Goal: Task Accomplishment & Management: Use online tool/utility

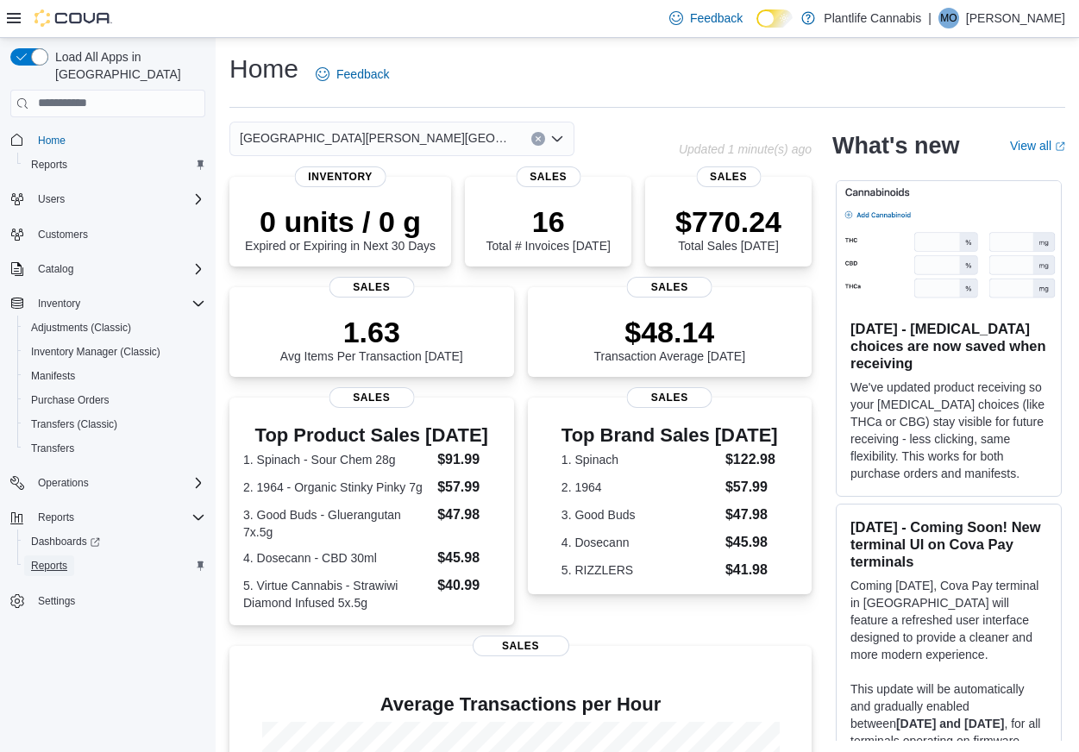
click at [67, 559] on span "Reports" at bounding box center [49, 566] width 36 height 14
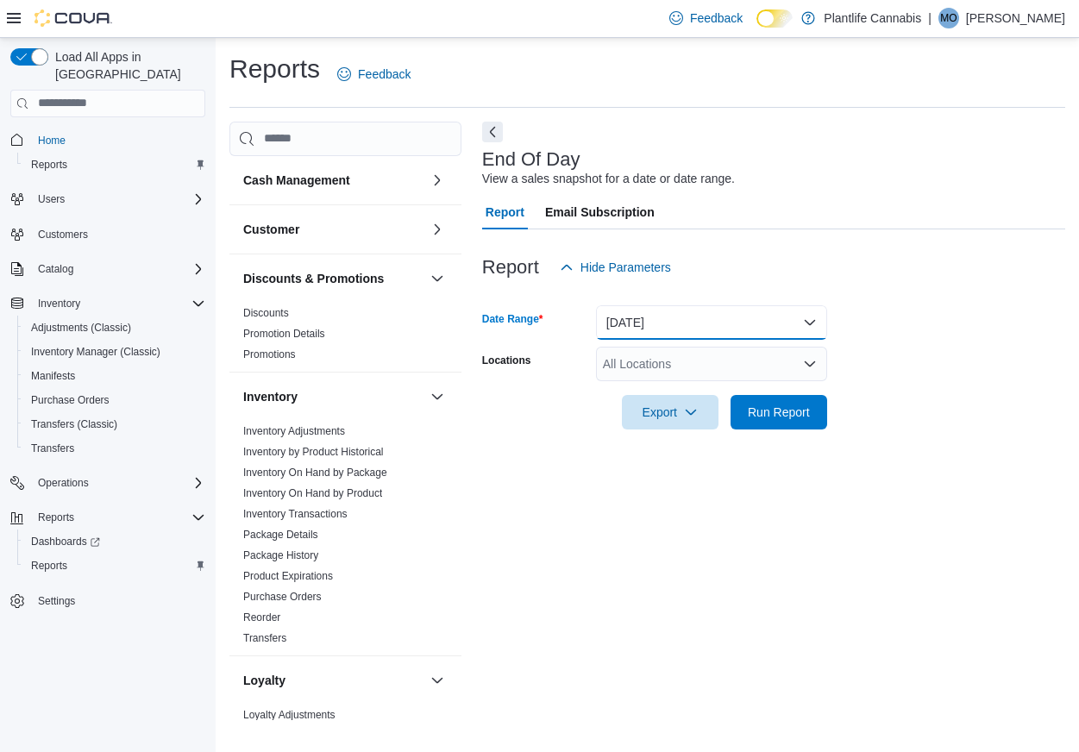
click at [672, 323] on button "[DATE]" at bounding box center [711, 322] width 231 height 34
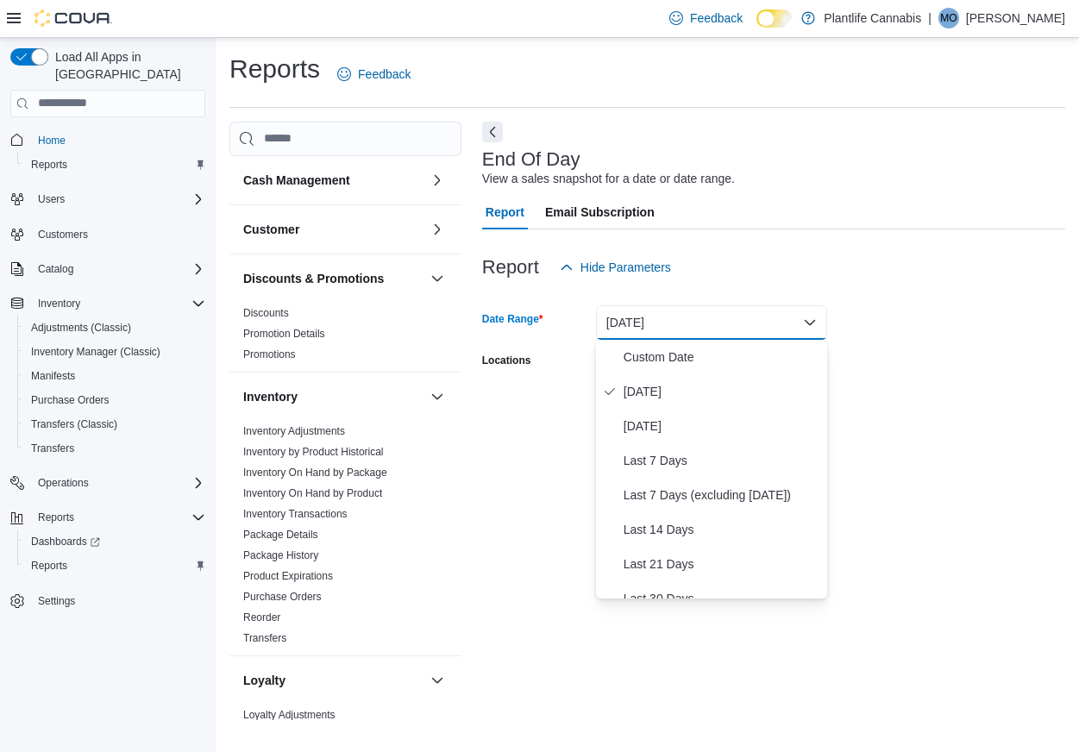
drag, startPoint x: 662, startPoint y: 390, endPoint x: 658, endPoint y: 373, distance: 17.8
click at [662, 390] on span "[DATE]" at bounding box center [722, 391] width 197 height 21
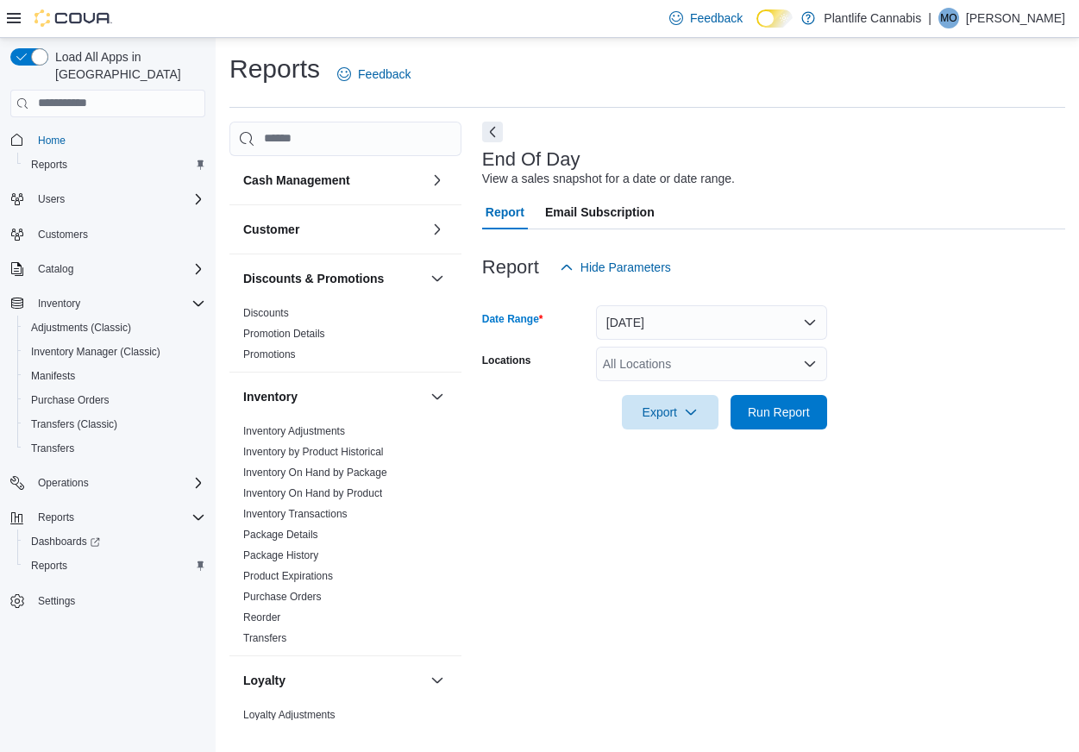
click at [655, 365] on div "All Locations" at bounding box center [711, 364] width 231 height 34
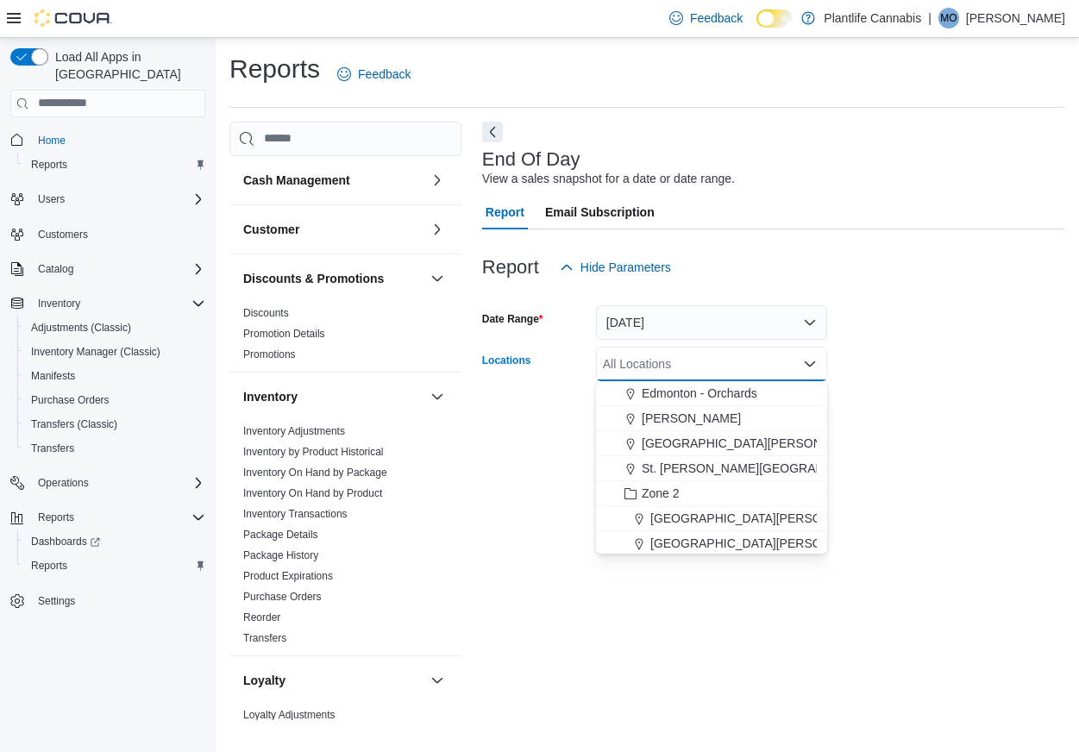
scroll to position [166, 0]
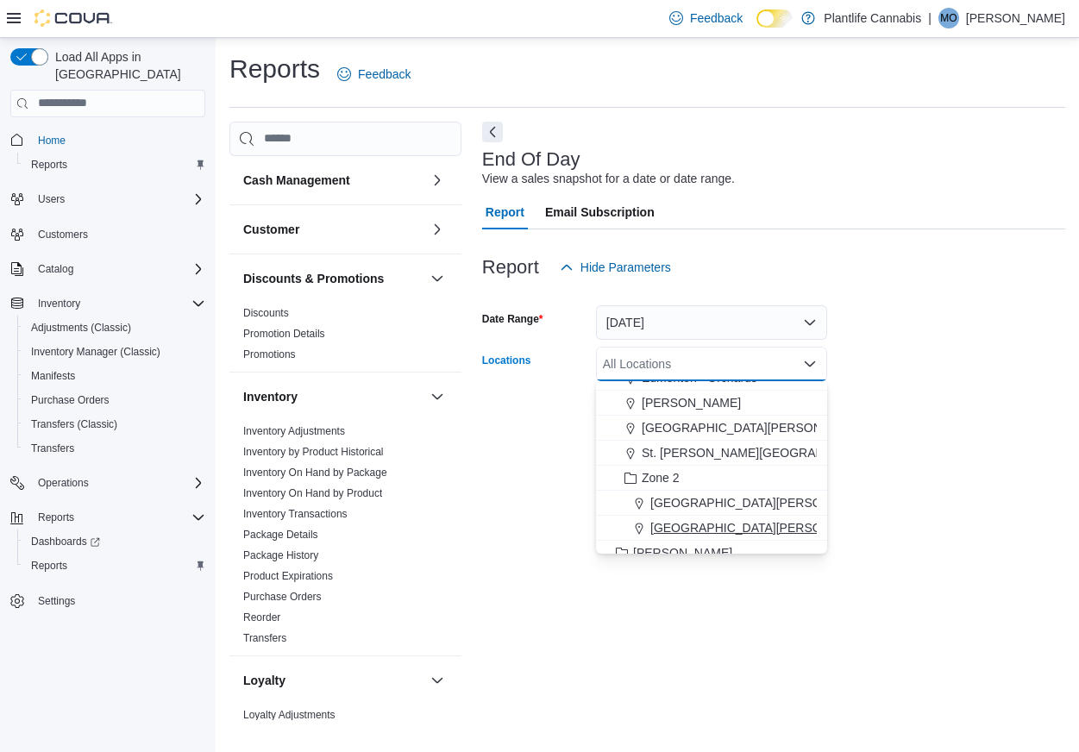
click at [756, 530] on span "[GEOGRAPHIC_DATA][PERSON_NAME][GEOGRAPHIC_DATA]" at bounding box center [825, 527] width 351 height 17
drag, startPoint x: 939, startPoint y: 490, endPoint x: 928, endPoint y: 490, distance: 11.2
click at [938, 490] on div "End Of Day View a sales snapshot for a date or date range. Report Email Subscri…" at bounding box center [773, 421] width 583 height 599
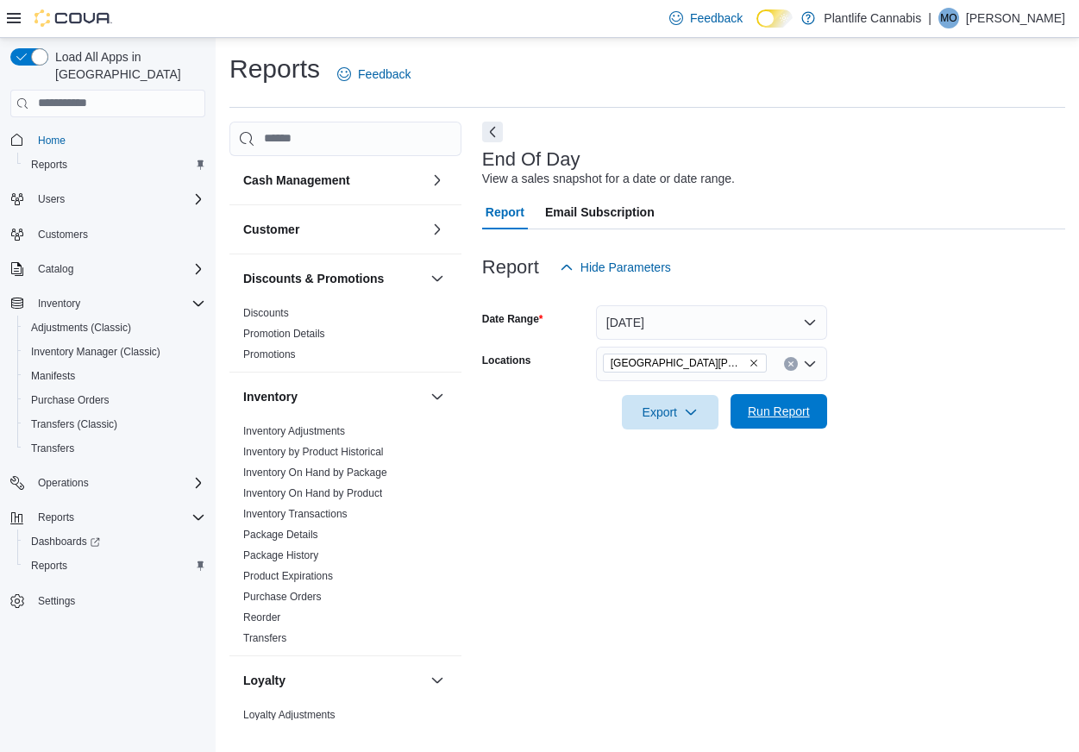
click at [790, 418] on span "Run Report" at bounding box center [779, 411] width 62 height 17
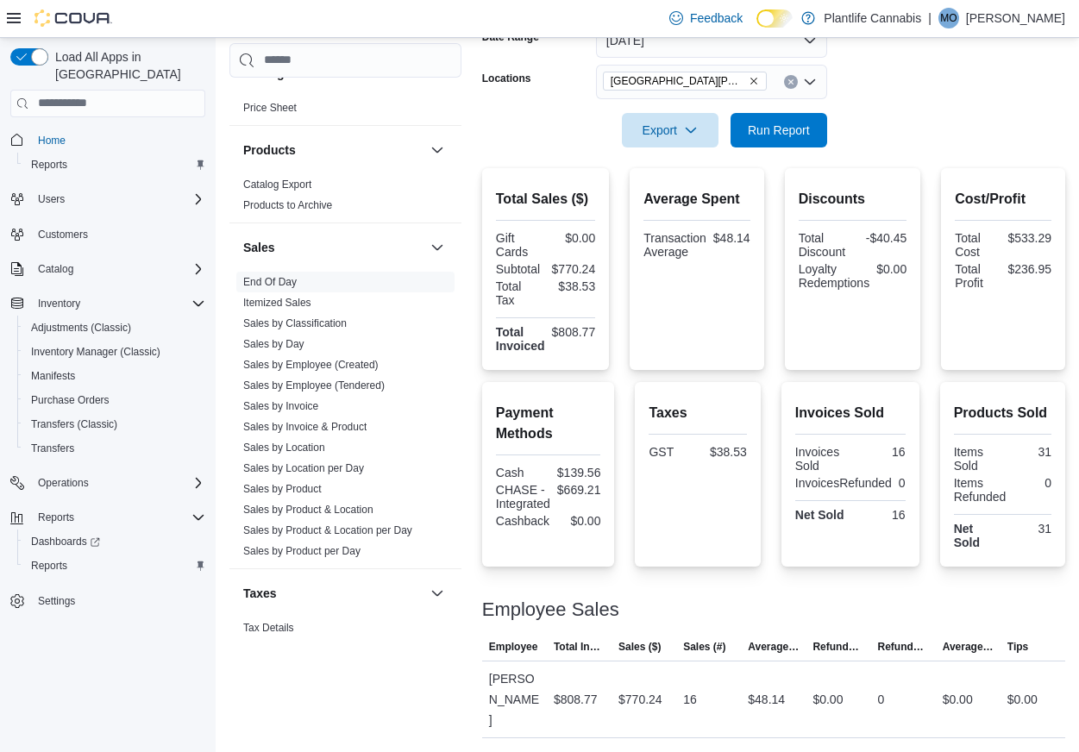
scroll to position [745, 0]
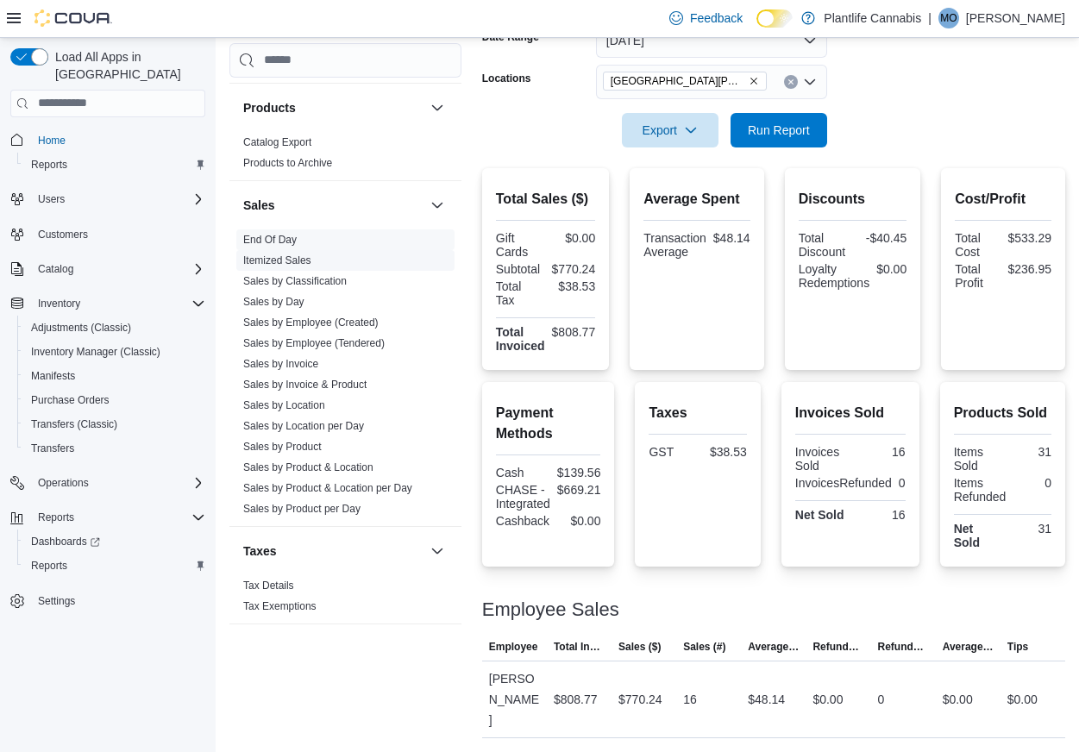
click at [344, 345] on link "Sales by Employee (Tendered)" at bounding box center [313, 343] width 141 height 12
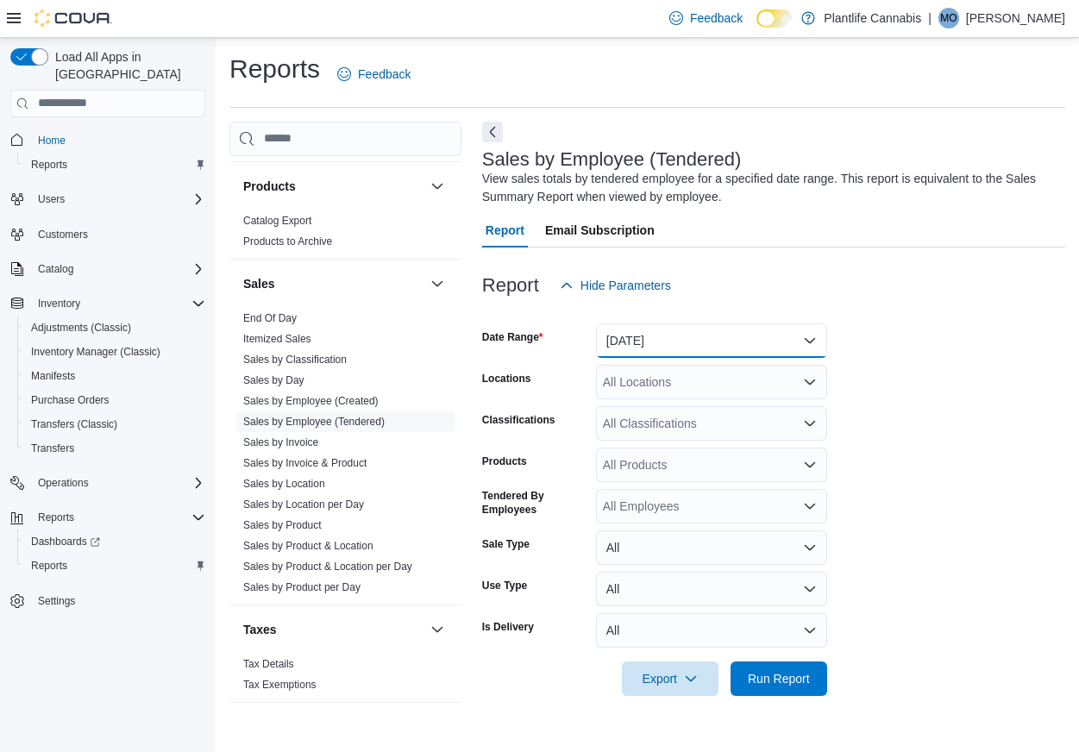
click at [676, 342] on button "[DATE]" at bounding box center [711, 340] width 231 height 34
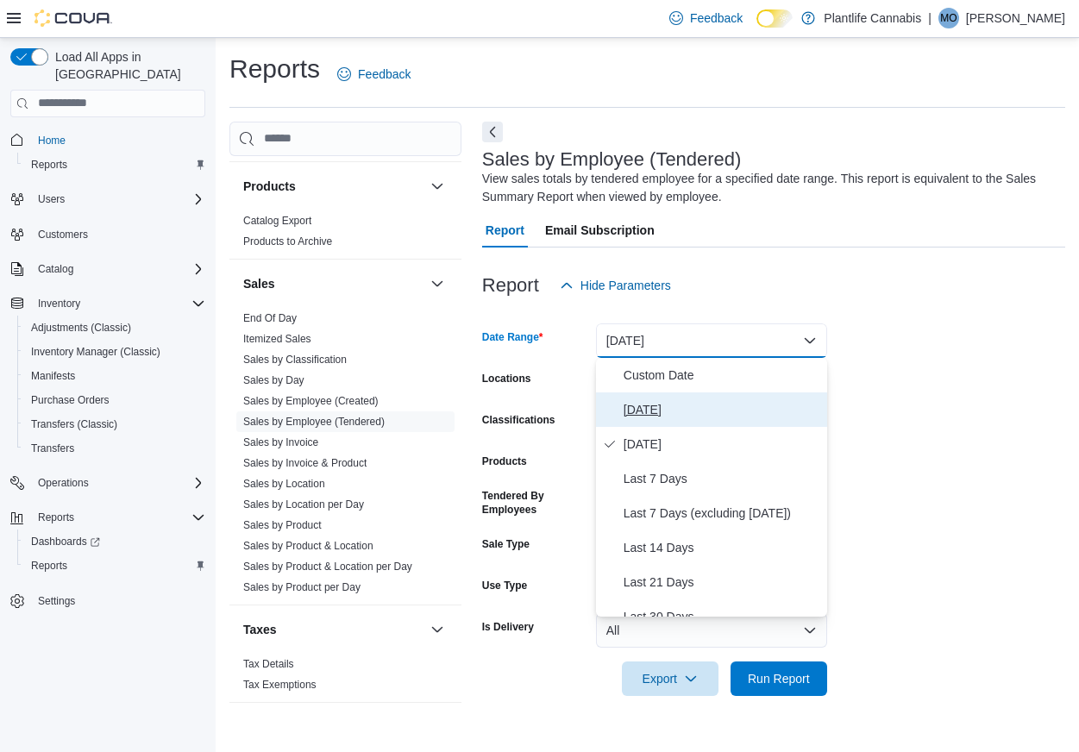
click at [669, 406] on span "[DATE]" at bounding box center [722, 409] width 197 height 21
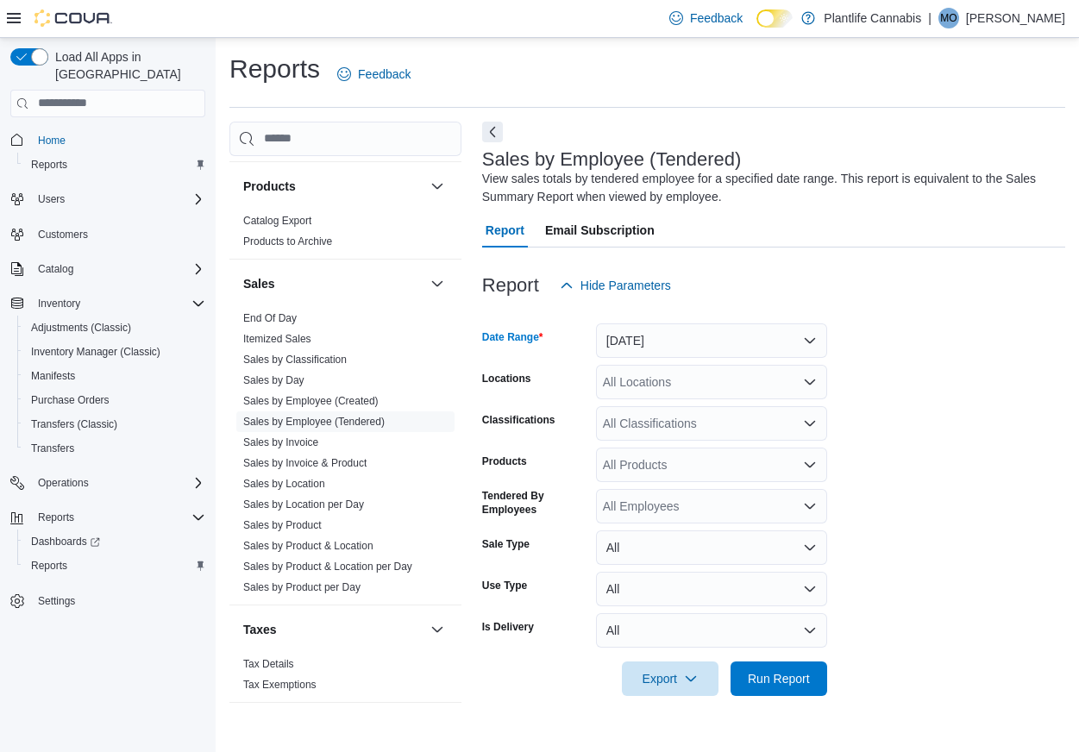
click at [667, 373] on div "All Locations" at bounding box center [711, 382] width 231 height 34
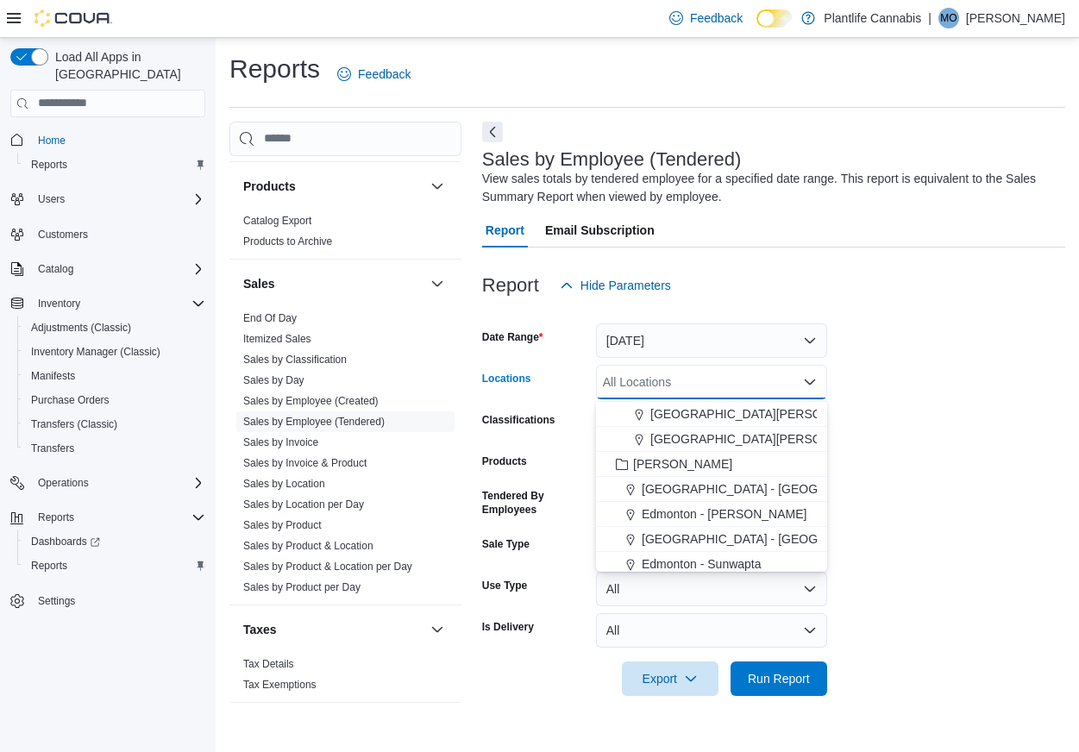
scroll to position [270, 0]
click at [724, 435] on span "[GEOGRAPHIC_DATA][PERSON_NAME][GEOGRAPHIC_DATA]" at bounding box center [825, 441] width 351 height 17
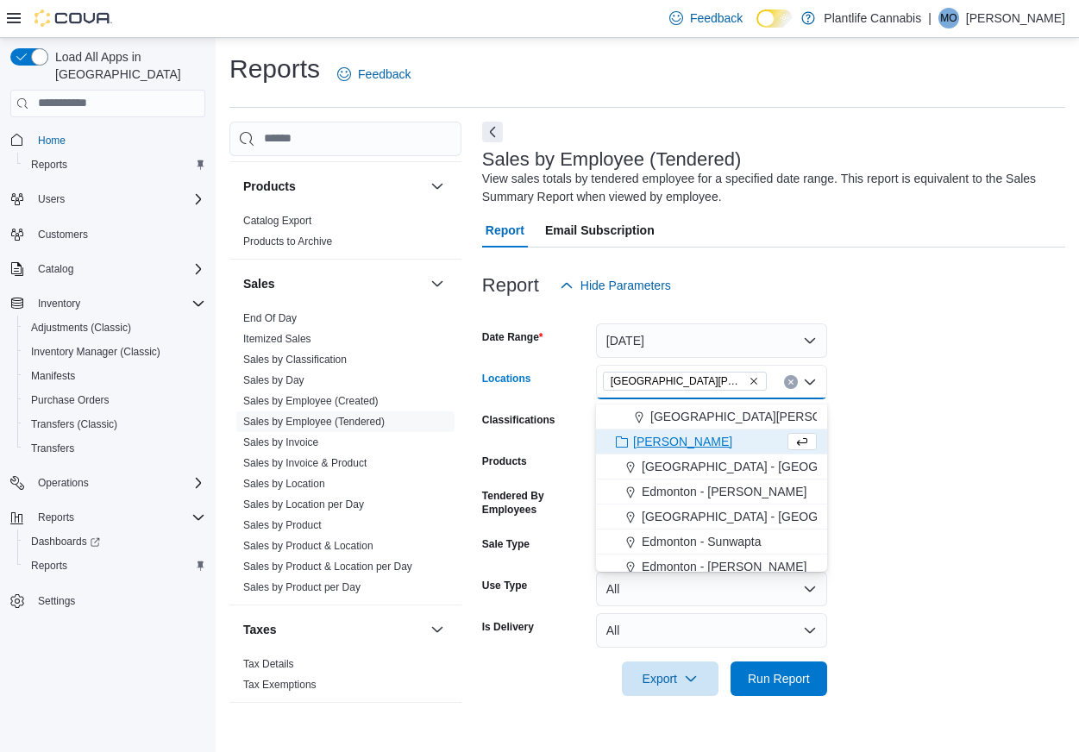
click at [922, 456] on form "Date Range [DATE] Locations [GEOGRAPHIC_DATA][PERSON_NAME][GEOGRAPHIC_DATA] Com…" at bounding box center [773, 499] width 583 height 393
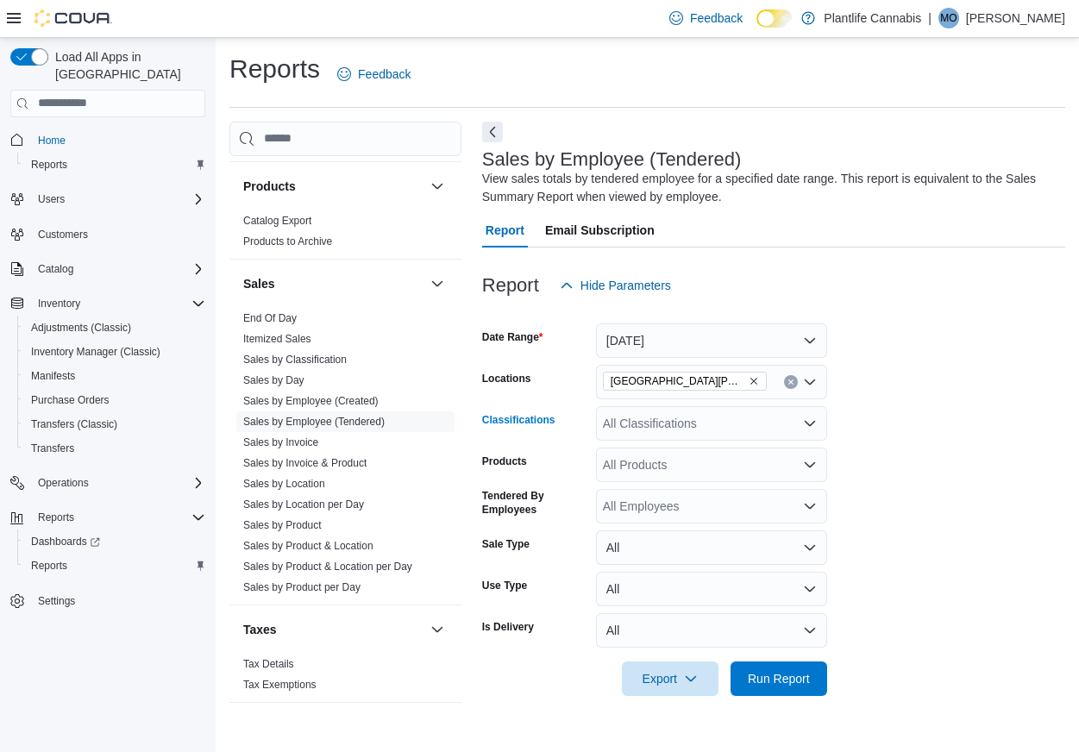
click at [749, 407] on div "All Classifications" at bounding box center [711, 423] width 231 height 34
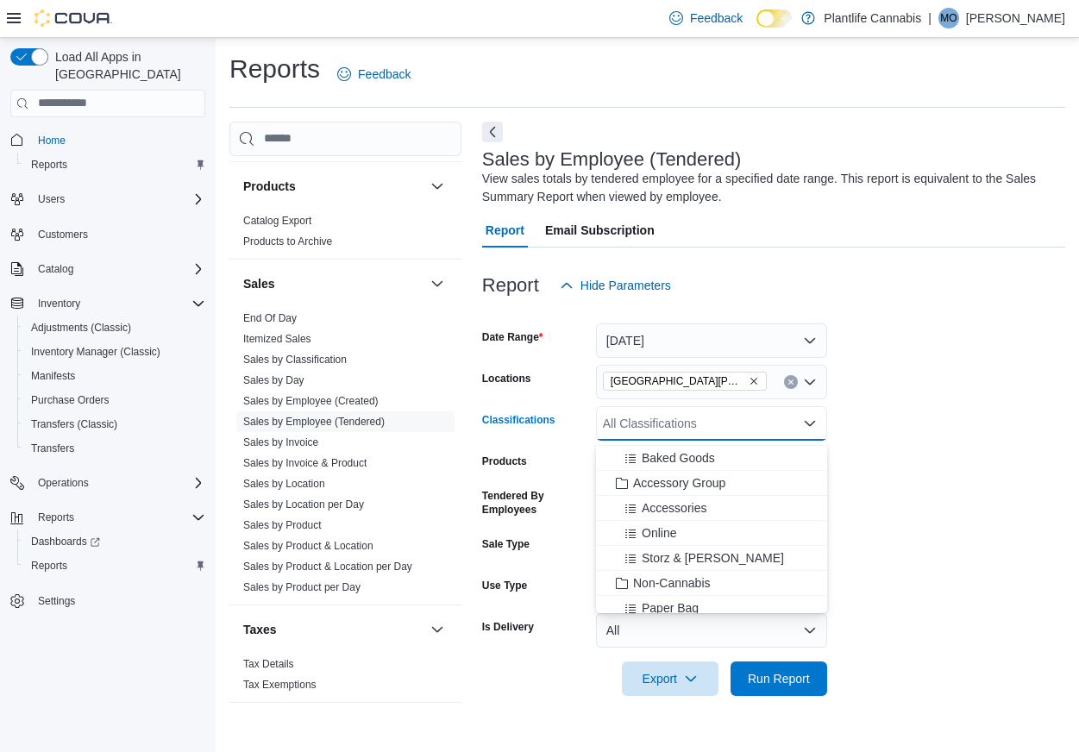
scroll to position [223, 0]
click at [722, 482] on span "Accessory Group" at bounding box center [679, 480] width 92 height 17
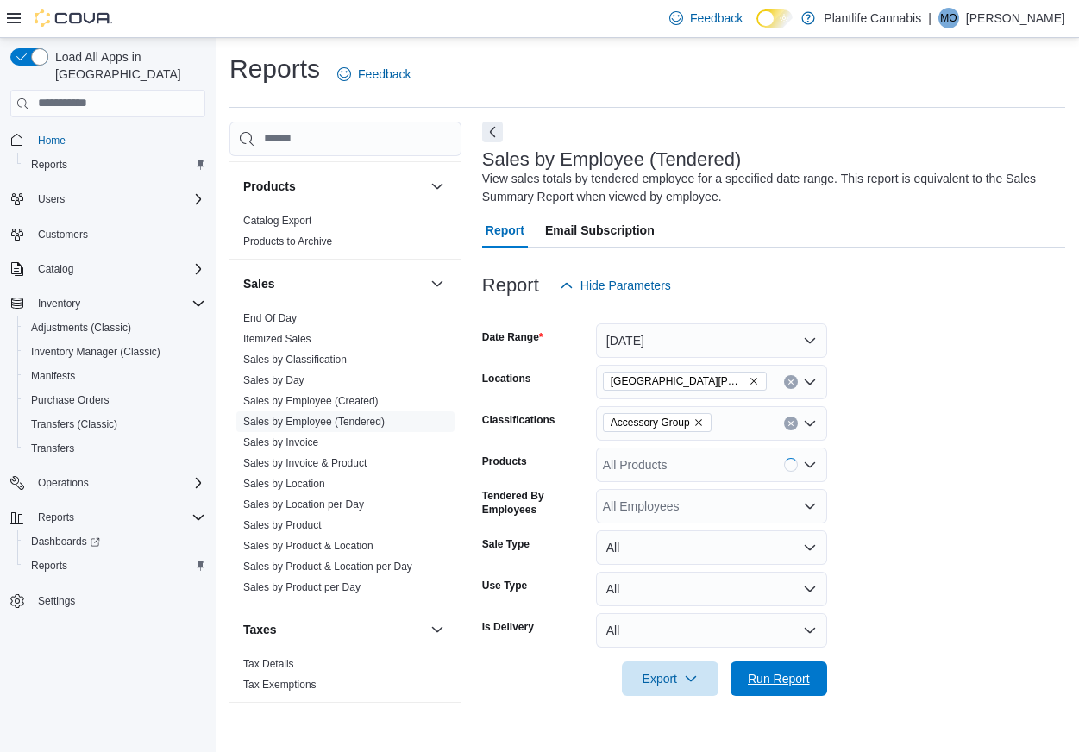
drag, startPoint x: 806, startPoint y: 666, endPoint x: 802, endPoint y: 644, distance: 21.8
click at [806, 665] on span "Run Report" at bounding box center [779, 679] width 76 height 34
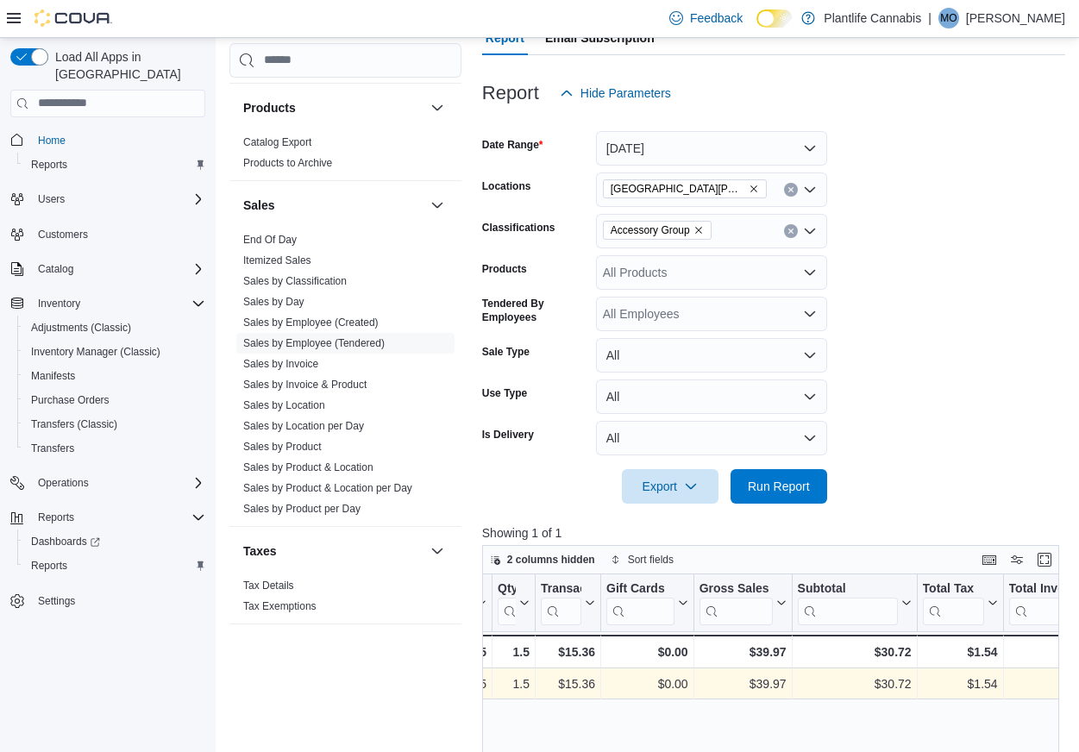
scroll to position [115, 0]
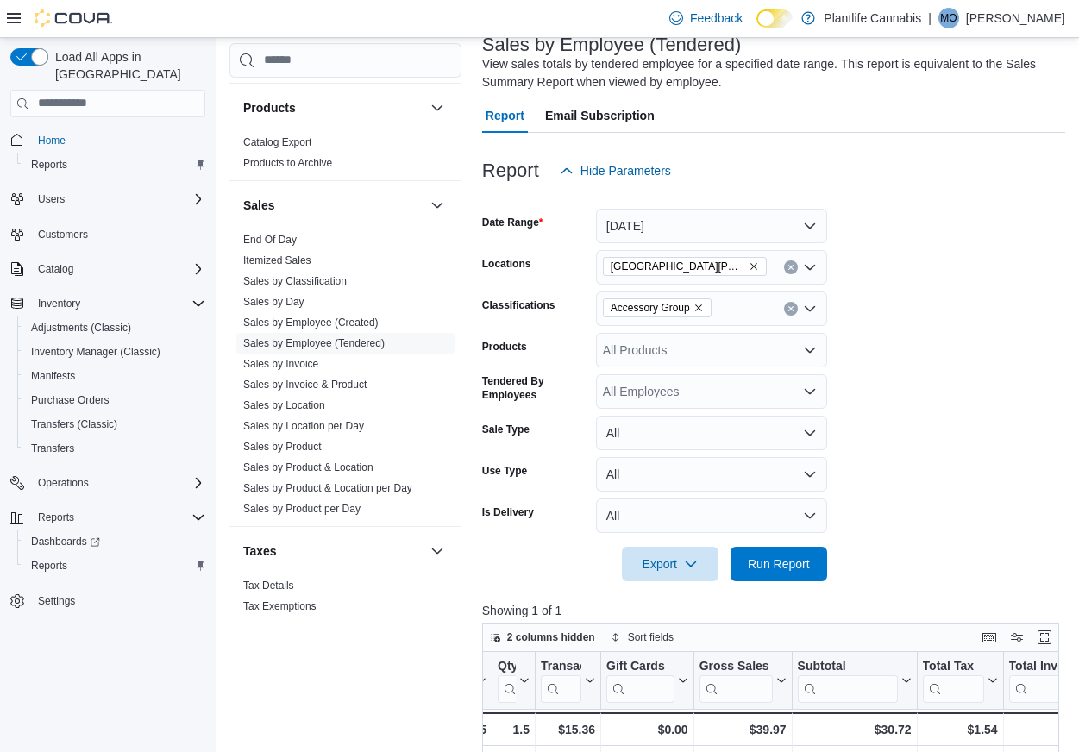
click at [704, 309] on icon "Remove Accessory Group from selection in this group" at bounding box center [698, 308] width 10 height 10
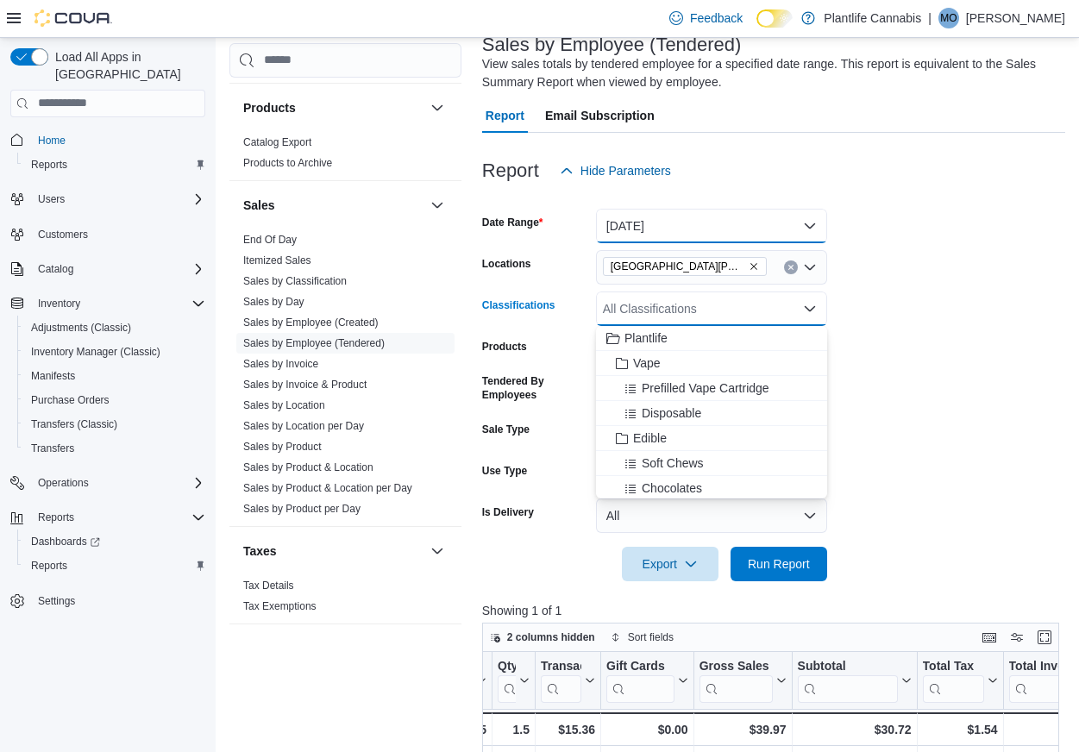
click at [681, 229] on button "[DATE]" at bounding box center [711, 226] width 231 height 34
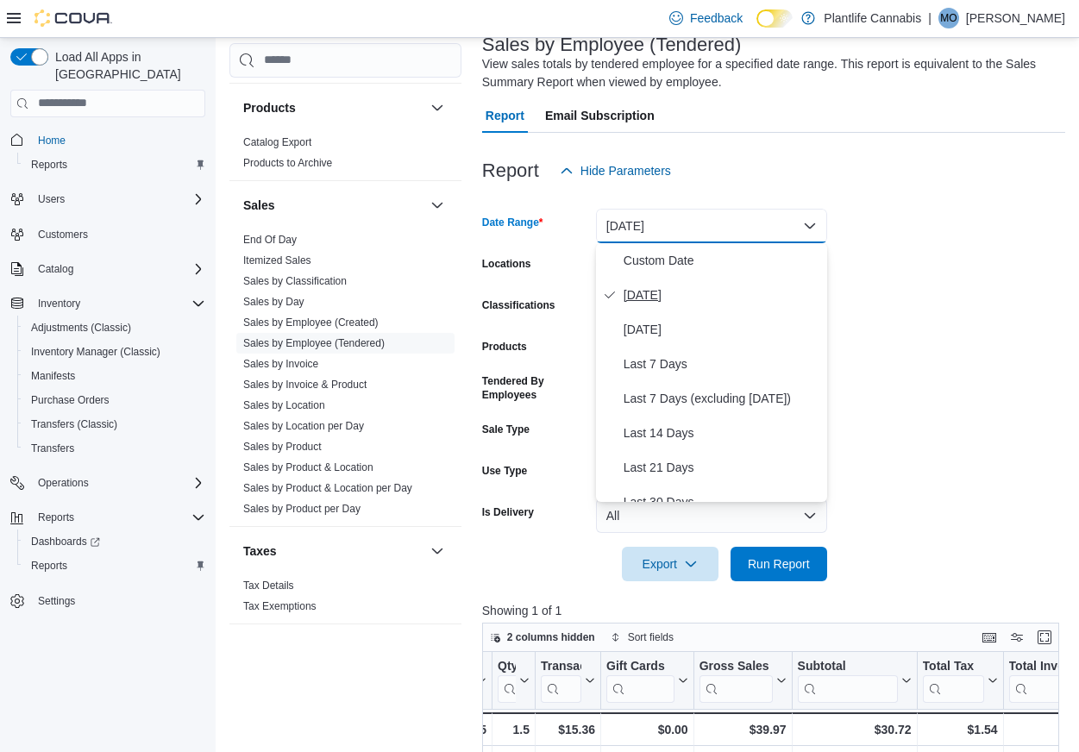
click at [677, 288] on span "[DATE]" at bounding box center [722, 295] width 197 height 21
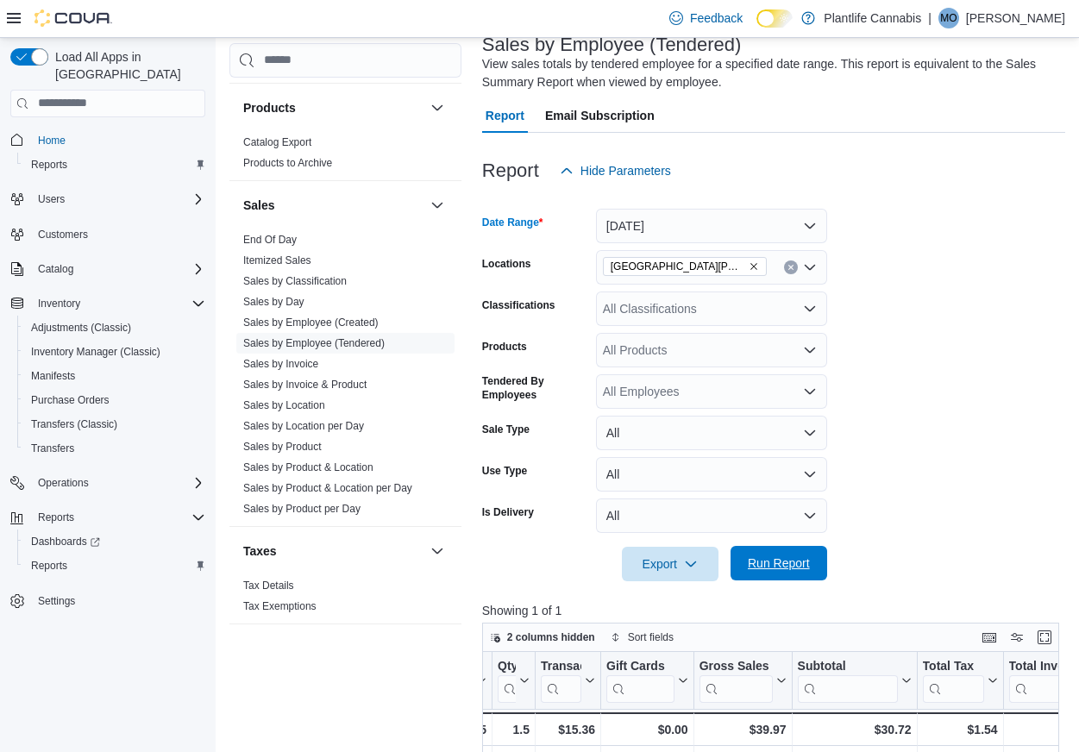
click at [793, 557] on span "Run Report" at bounding box center [779, 563] width 62 height 17
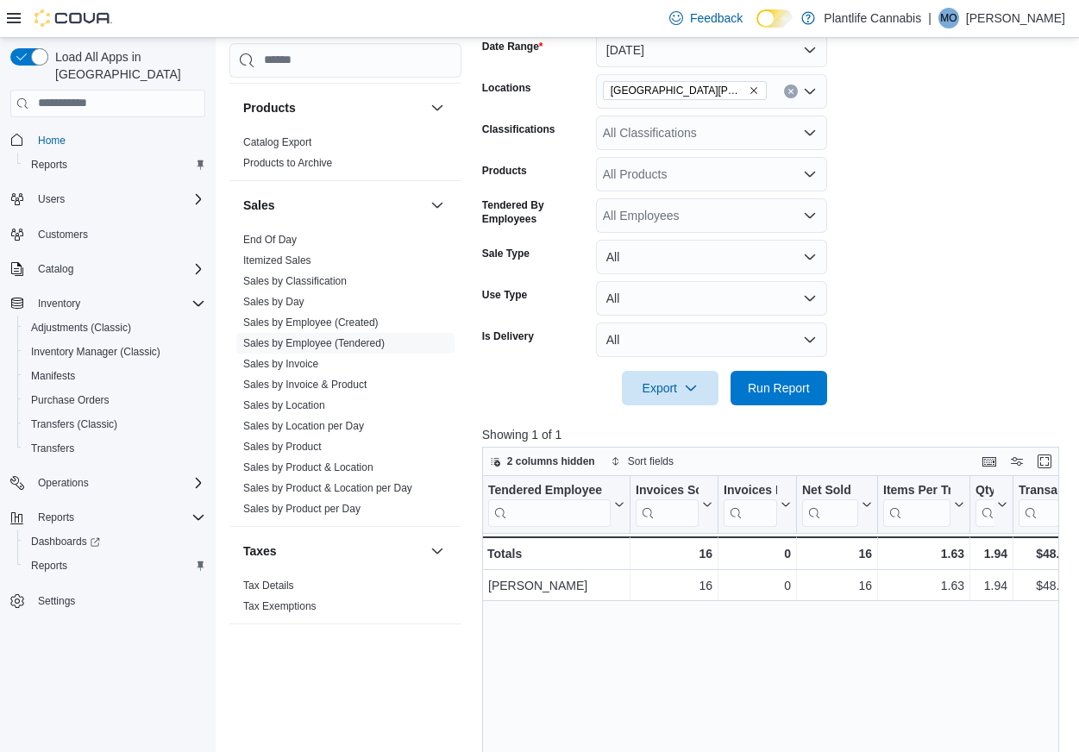
scroll to position [335, 0]
